Goal: Task Accomplishment & Management: Complete application form

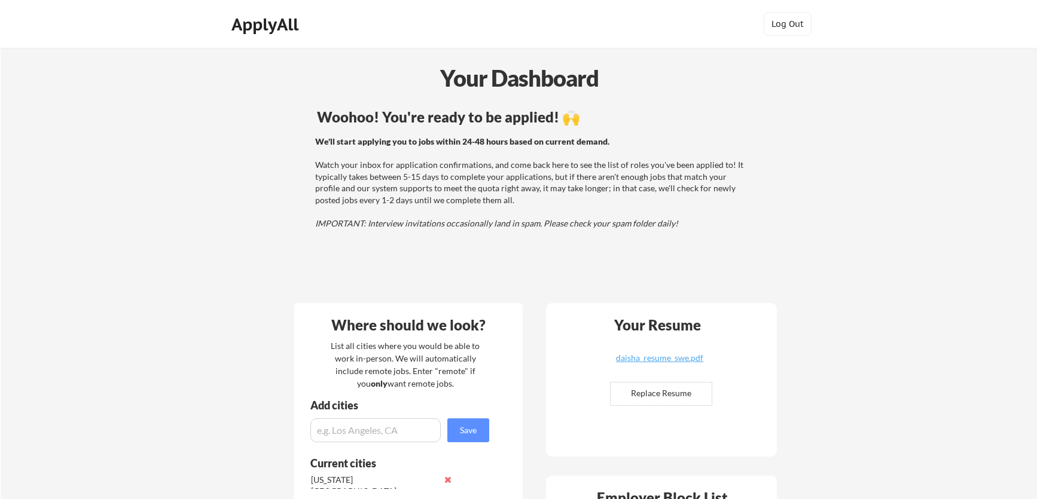
scroll to position [479, 0]
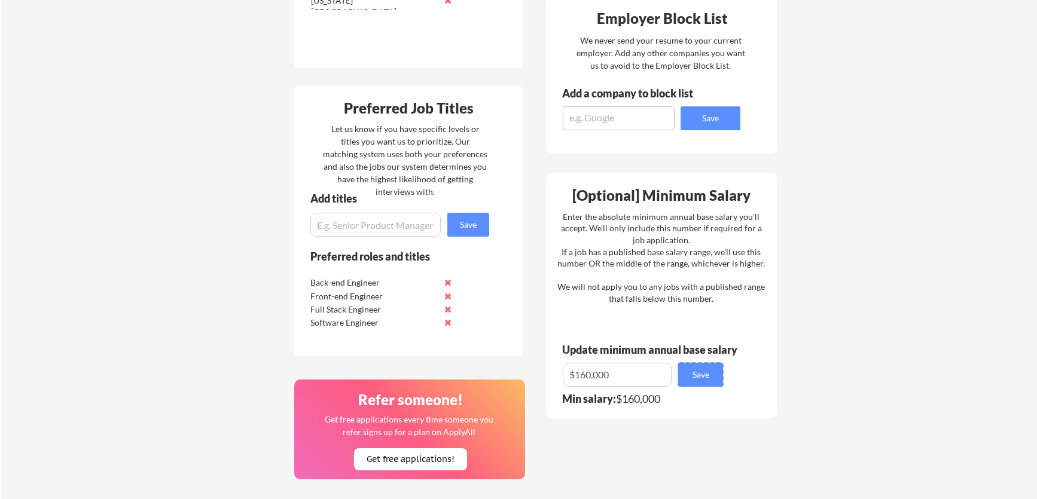
click at [587, 374] on input "input" at bounding box center [617, 375] width 109 height 24
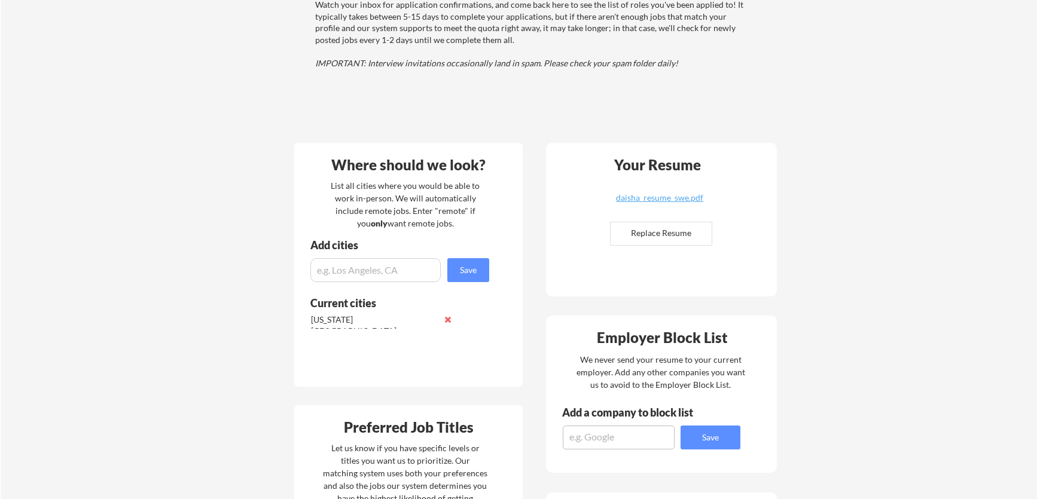
scroll to position [372, 0]
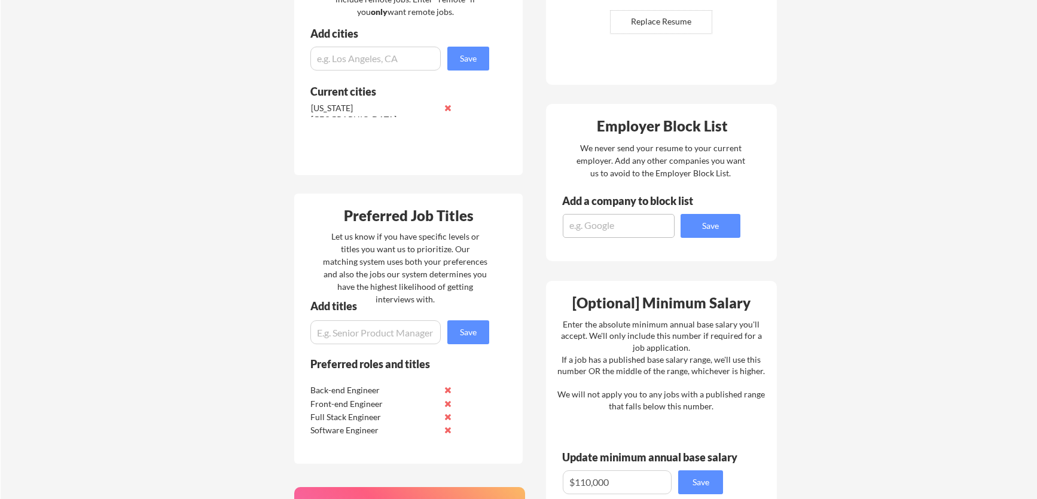
click at [900, 369] on div "Your Dashboard Woohoo! You're ready to be applied! 🙌 We'll start applying you t…" at bounding box center [519, 240] width 1036 height 1129
drag, startPoint x: 644, startPoint y: 305, endPoint x: 752, endPoint y: 308, distance: 107.7
click at [752, 308] on div "[Optional] Minimum Salary" at bounding box center [661, 303] width 222 height 14
copy div "Minimum Salary"
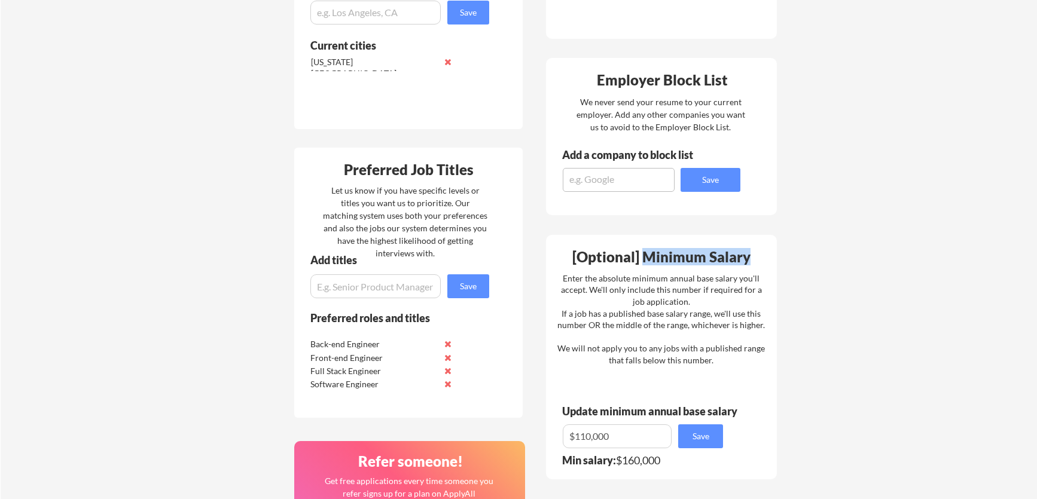
scroll to position [425, 0]
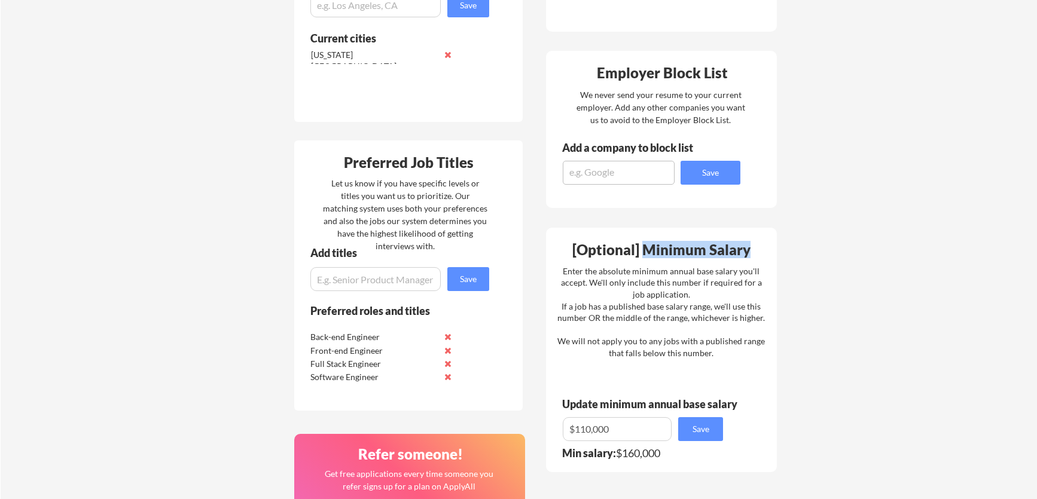
copy div "Minimum Salary"
click at [695, 438] on button "Save" at bounding box center [700, 429] width 45 height 24
click at [587, 326] on div "Enter the absolute minimum annual base salary you'll accept. We'll only include…" at bounding box center [660, 312] width 207 height 94
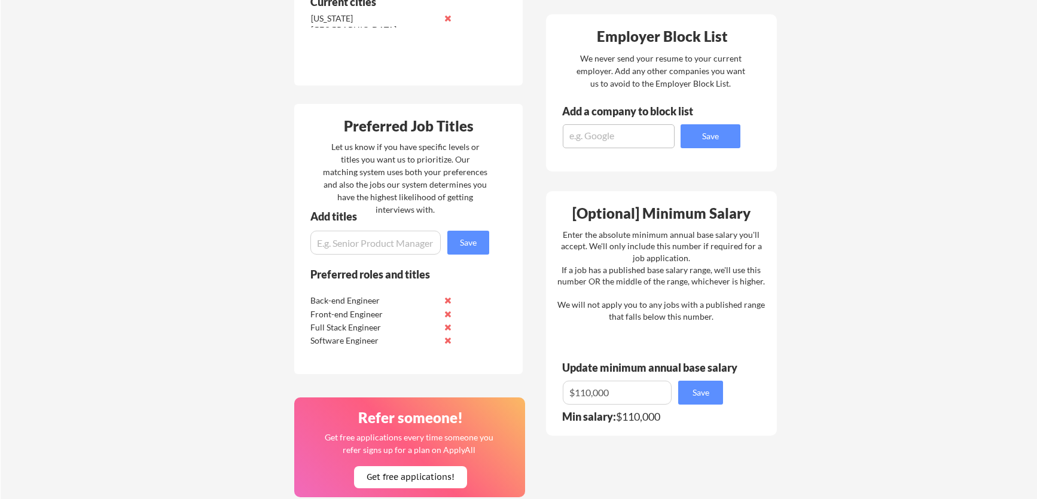
scroll to position [461, 0]
click at [590, 397] on input "input" at bounding box center [617, 393] width 109 height 24
type input "$120,000"
click at [713, 386] on button "Save" at bounding box center [700, 393] width 45 height 24
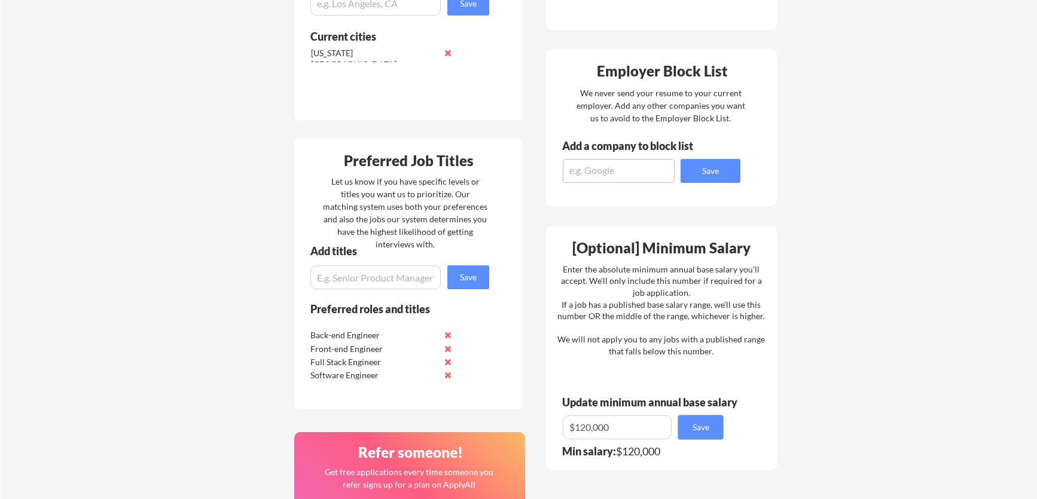
scroll to position [426, 0]
click at [649, 176] on textarea at bounding box center [619, 172] width 112 height 24
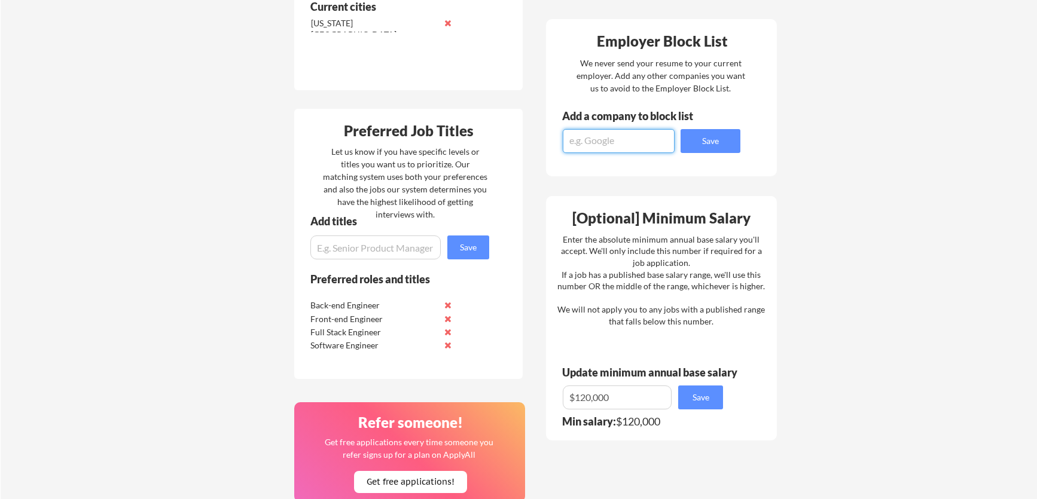
scroll to position [466, 0]
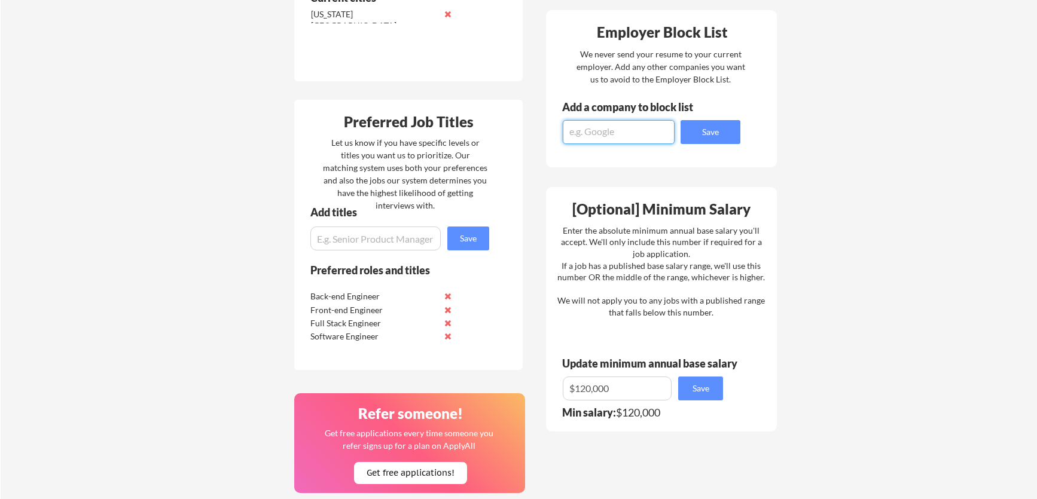
click at [391, 231] on input "input" at bounding box center [375, 239] width 130 height 24
type input "Web Developer"
drag, startPoint x: 391, startPoint y: 237, endPoint x: 249, endPoint y: 237, distance: 142.3
click at [249, 237] on div "Your Dashboard Woohoo! You're ready to be applied! 🙌 We'll start applying you t…" at bounding box center [519, 146] width 1036 height 1129
click at [893, 263] on div "Your Dashboard Woohoo! You're ready to be applied! 🙌 We'll start applying you t…" at bounding box center [519, 146] width 1036 height 1129
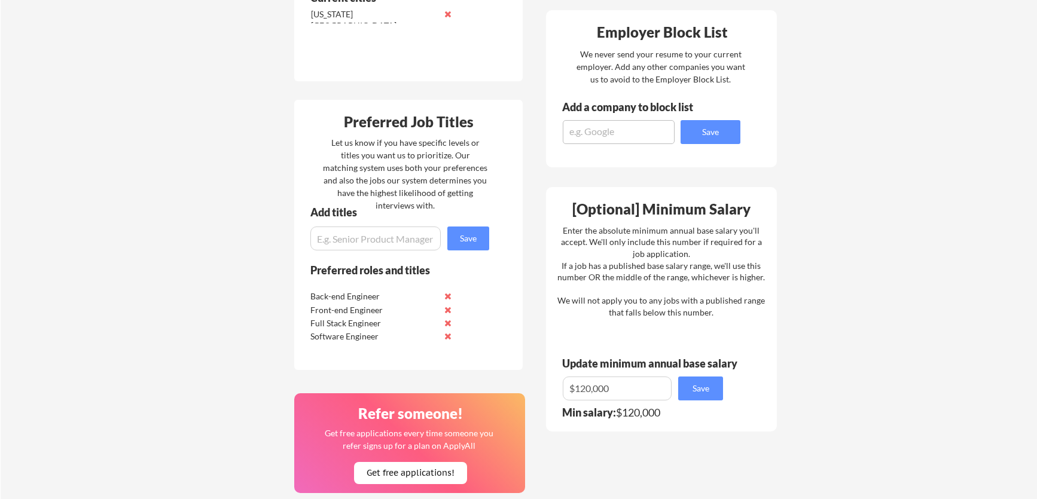
scroll to position [0, 0]
